Goal: Complete application form: Complete application form

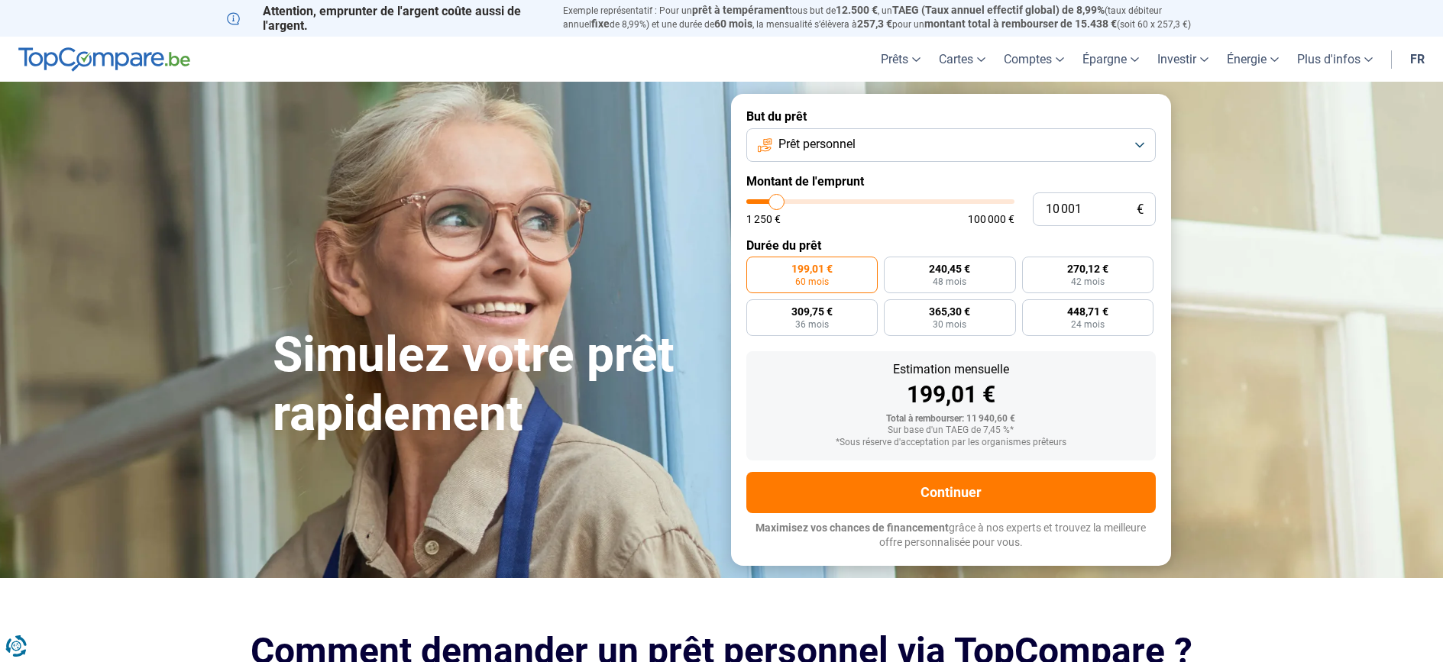
type input "11 500"
type input "11500"
type input "11 750"
type input "11750"
type input "12 250"
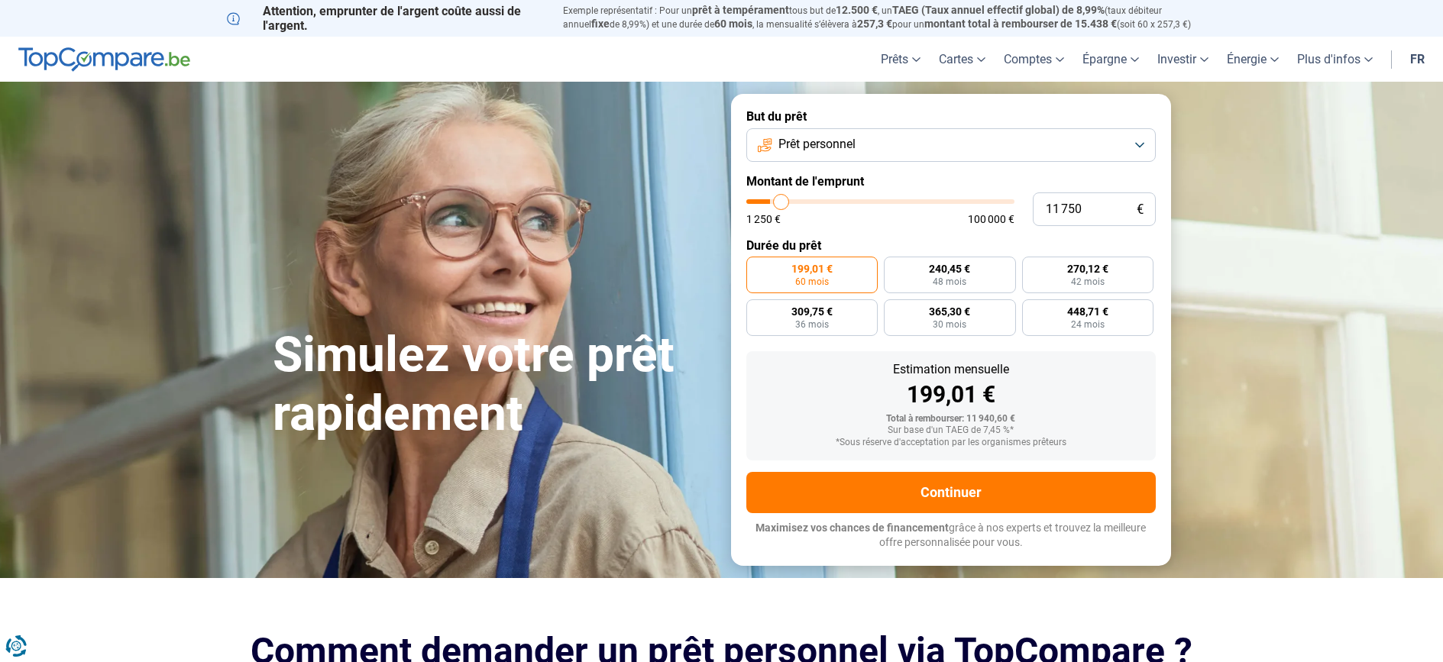
type input "12250"
type input "12 500"
type input "12500"
type input "13 250"
type input "13250"
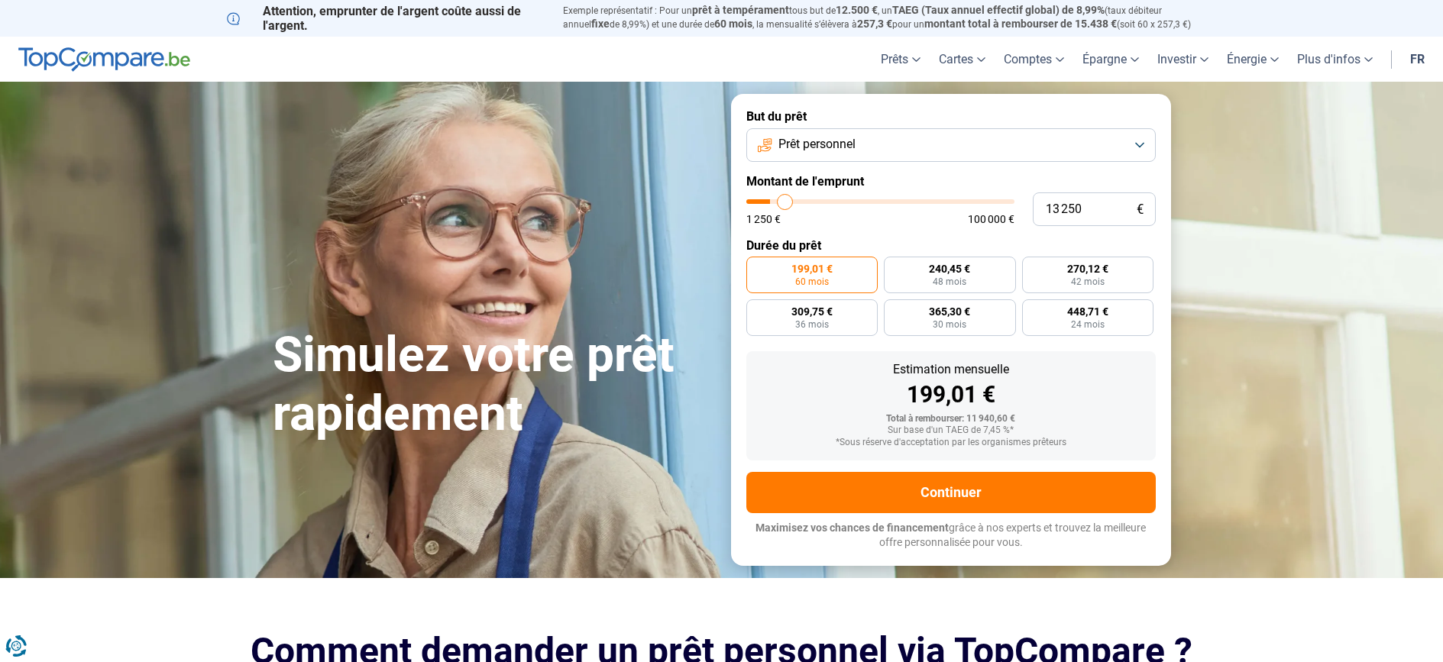
type input "14 000"
type input "14000"
type input "14 500"
type input "14500"
type input "15 000"
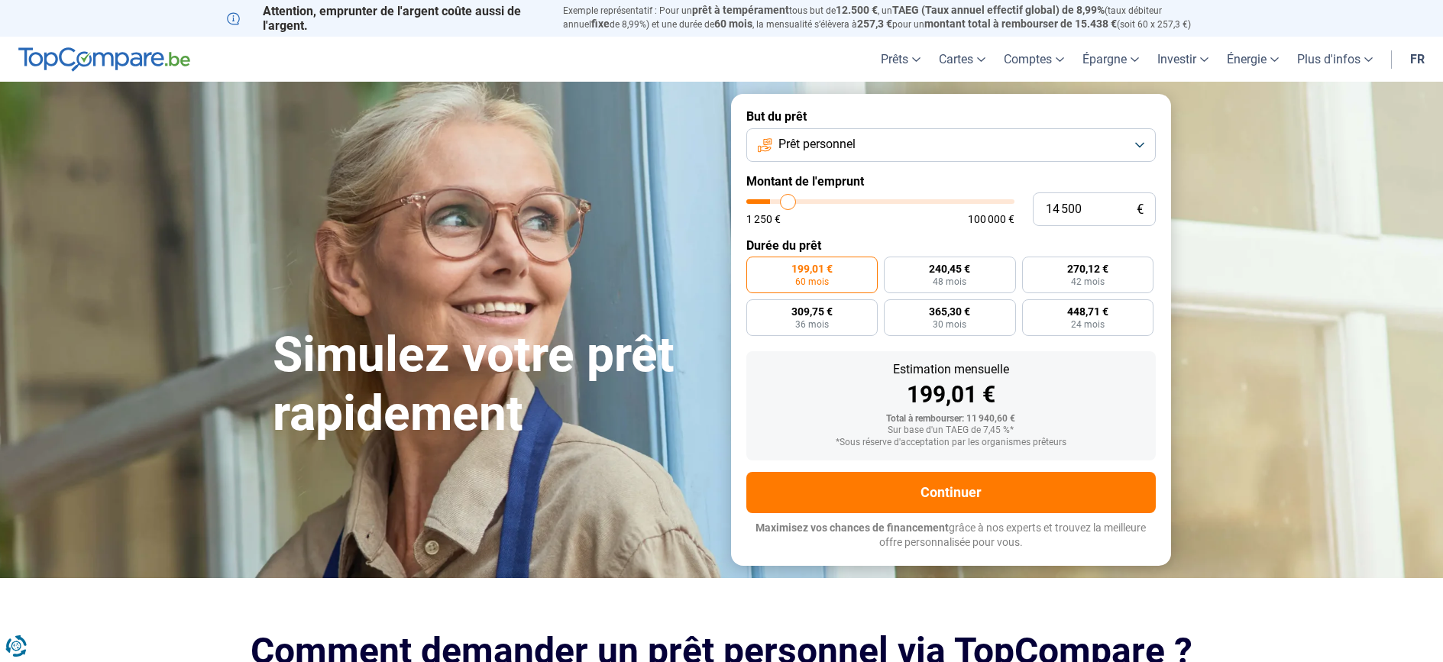
type input "15000"
type input "15 250"
type input "15250"
type input "15 500"
type input "15500"
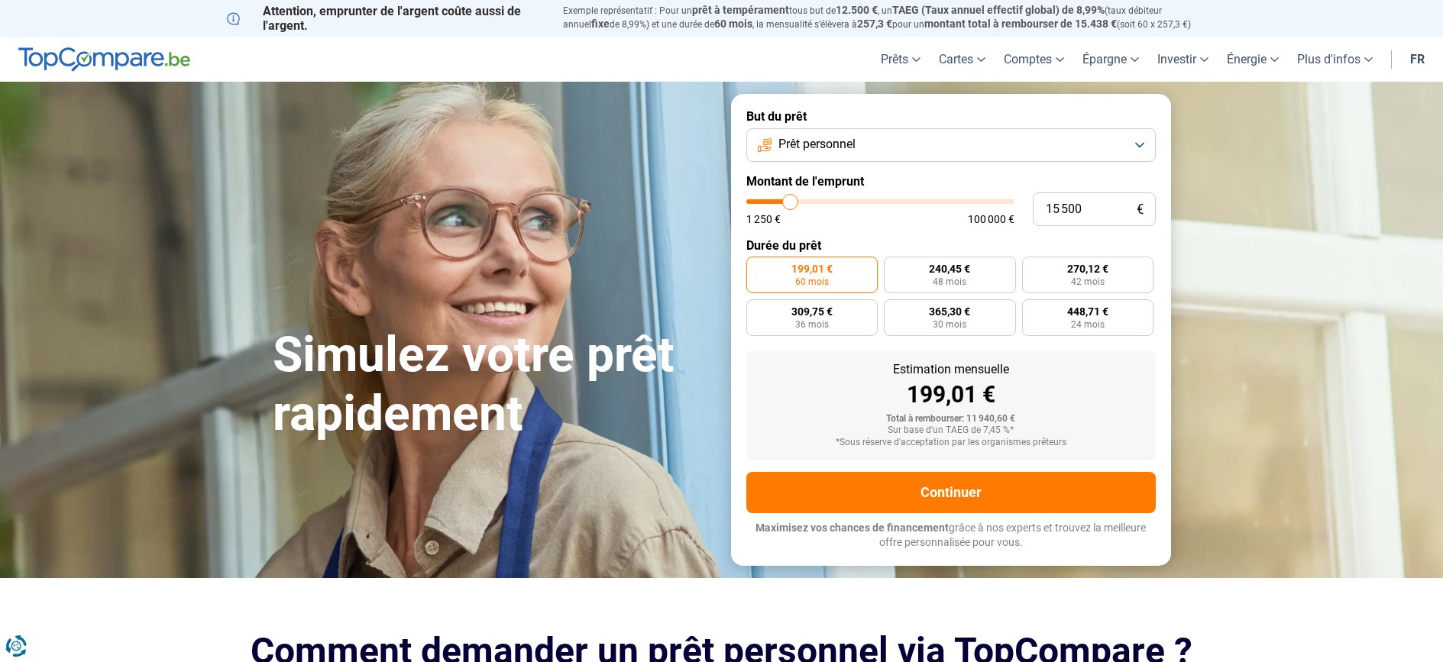
type input "16 000"
type input "16000"
type input "16 250"
type input "16250"
type input "16 750"
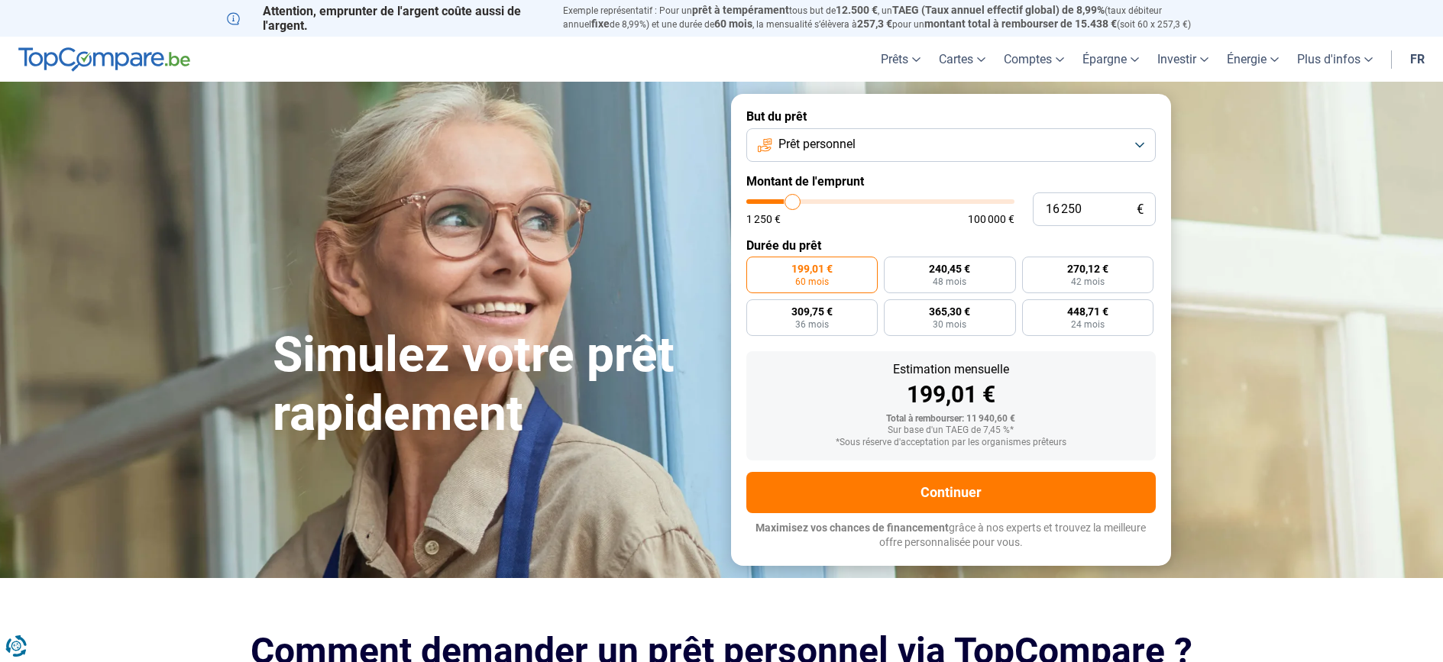
type input "16750"
type input "17 000"
type input "17000"
type input "17 500"
type input "17500"
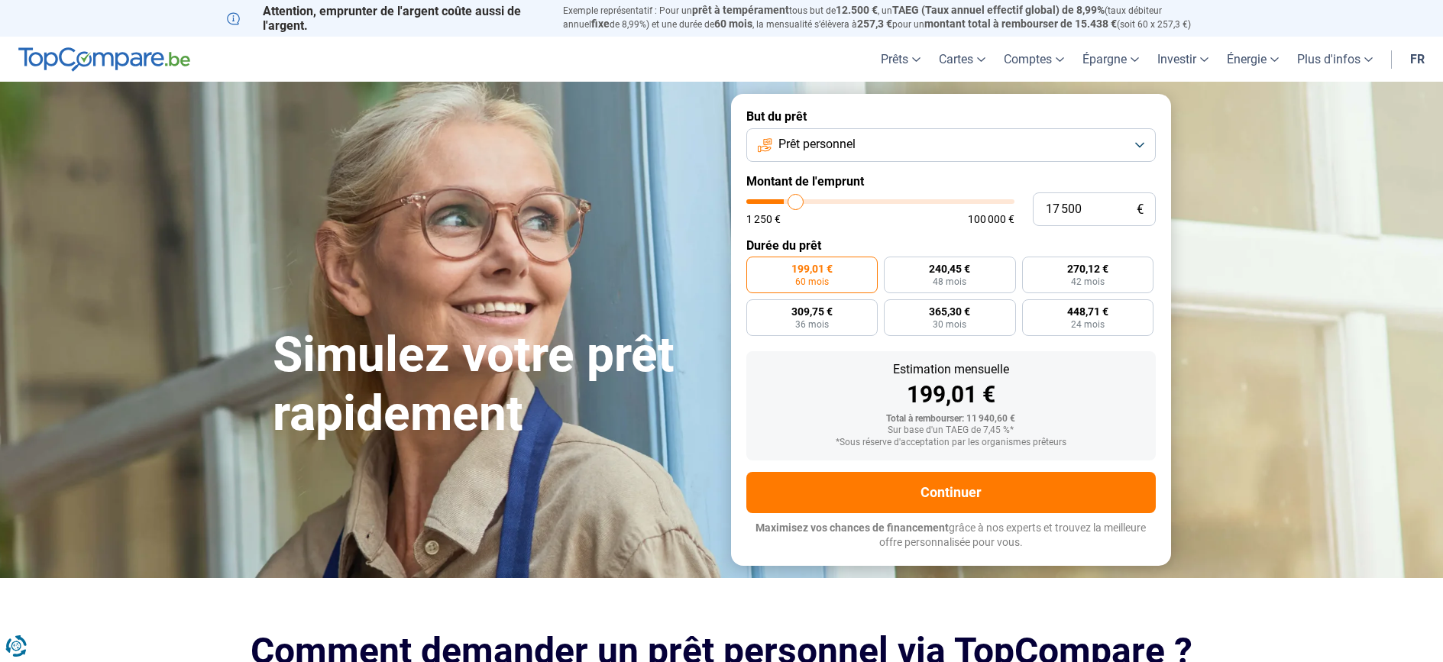
type input "17 750"
type input "17750"
type input "18 000"
type input "18000"
type input "18 250"
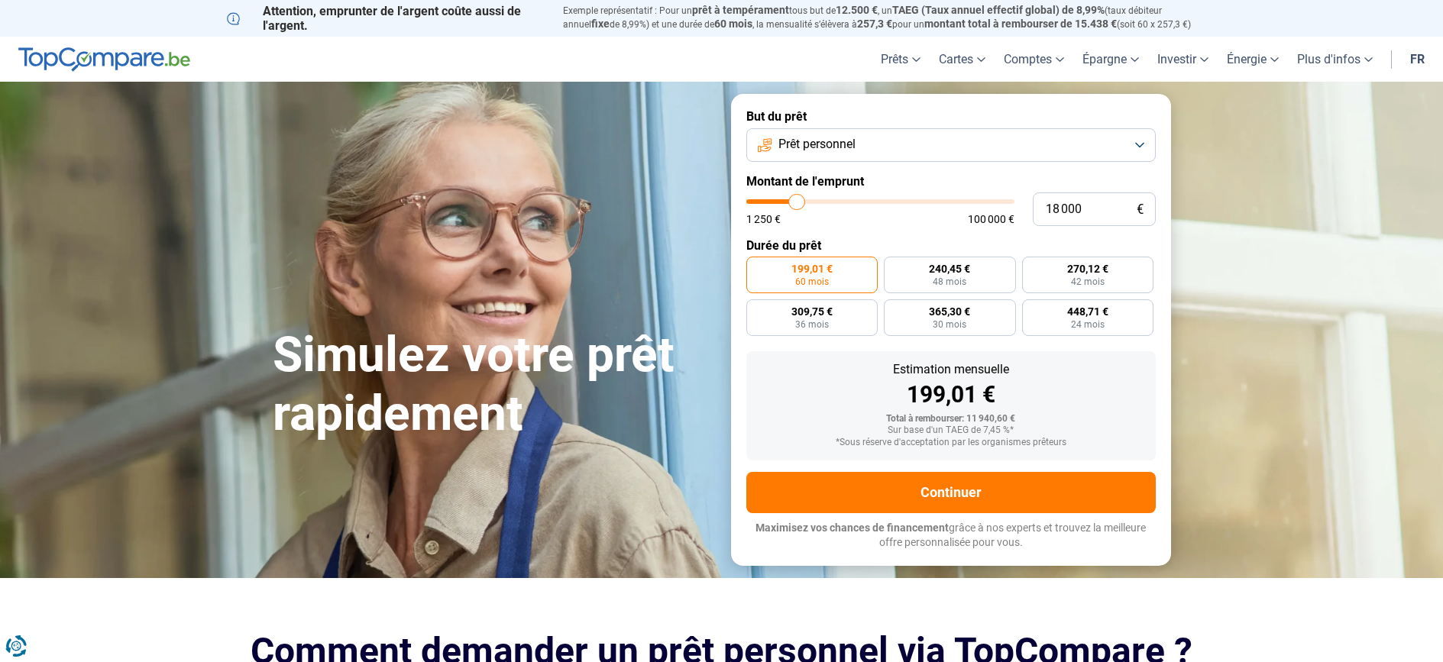
type input "18250"
type input "18 500"
type input "18500"
type input "18 750"
type input "18750"
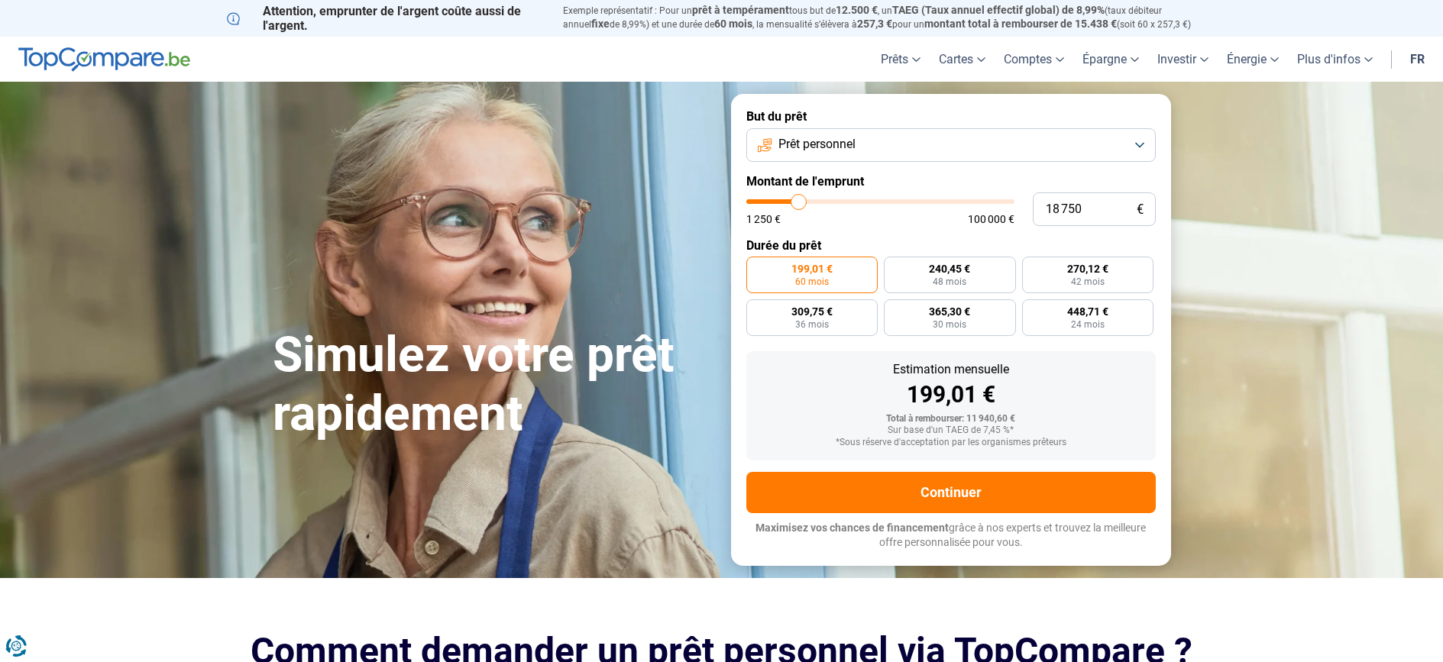
type input "18 500"
type input "18500"
type input "18 250"
type input "18250"
type input "18 000"
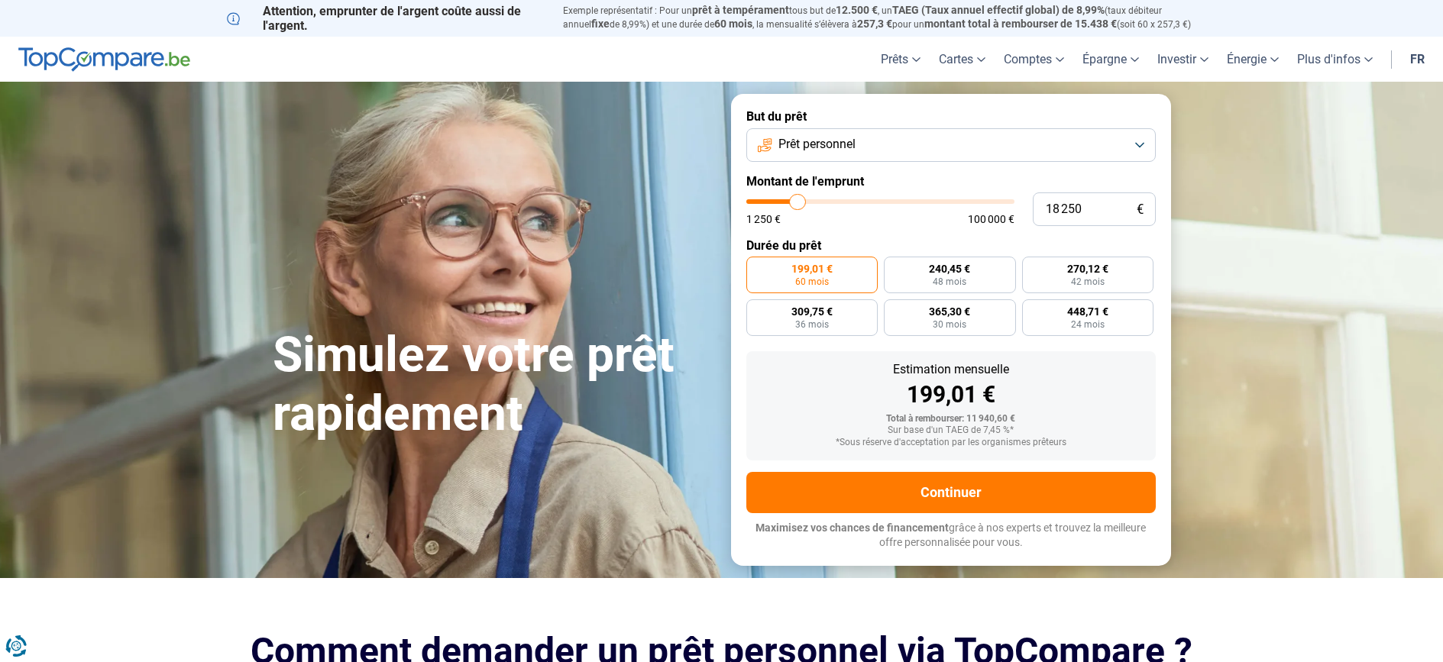
type input "18000"
type input "17 750"
type input "17750"
type input "17 500"
type input "17500"
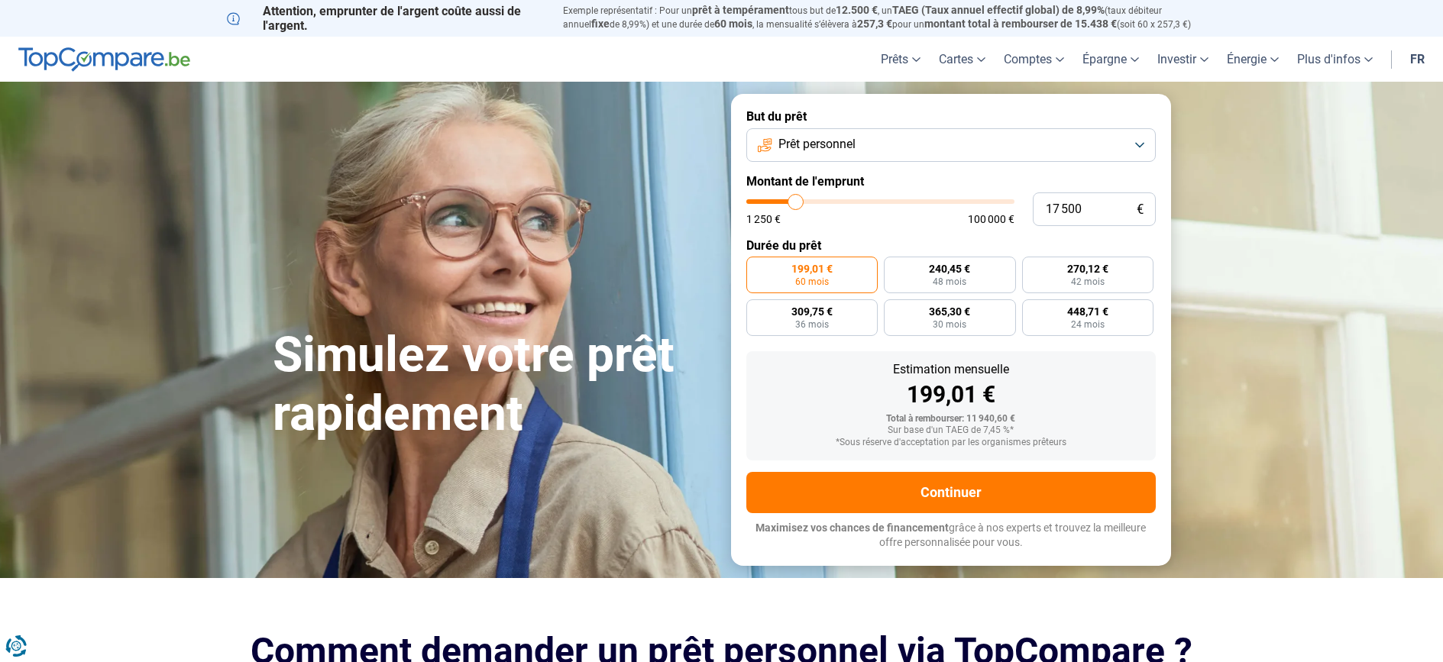
type input "17 250"
type input "17250"
type input "16 500"
type input "16500"
type input "15 750"
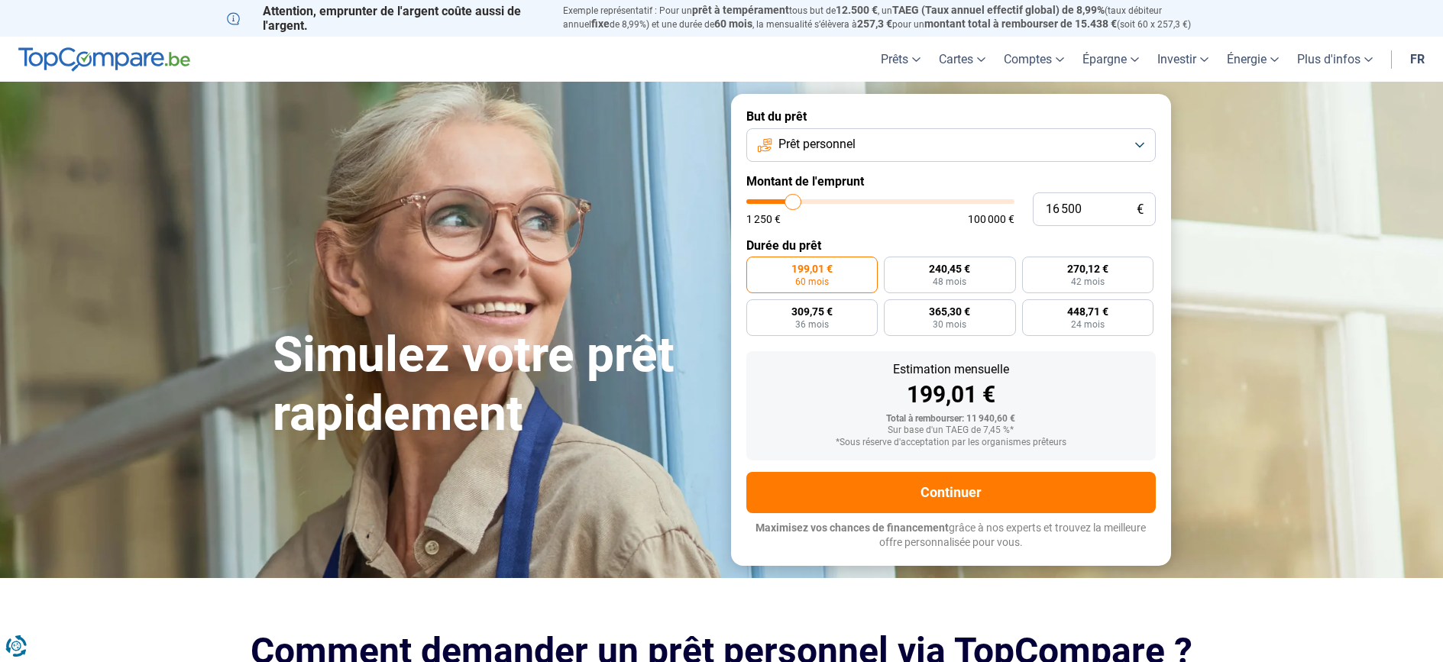
type input "15750"
type input "14 500"
type input "14500"
type input "13 250"
type input "13250"
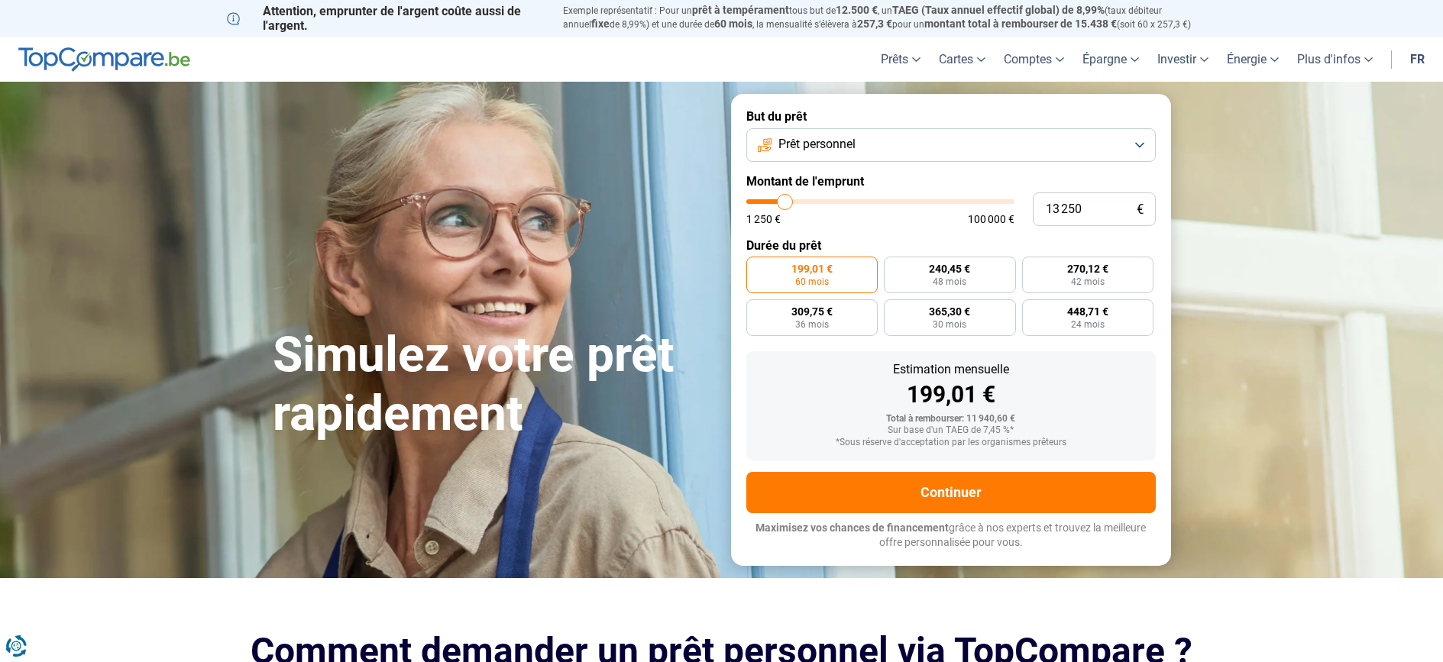
type input "12 500"
type input "12500"
type input "11 500"
type input "11500"
type input "10 750"
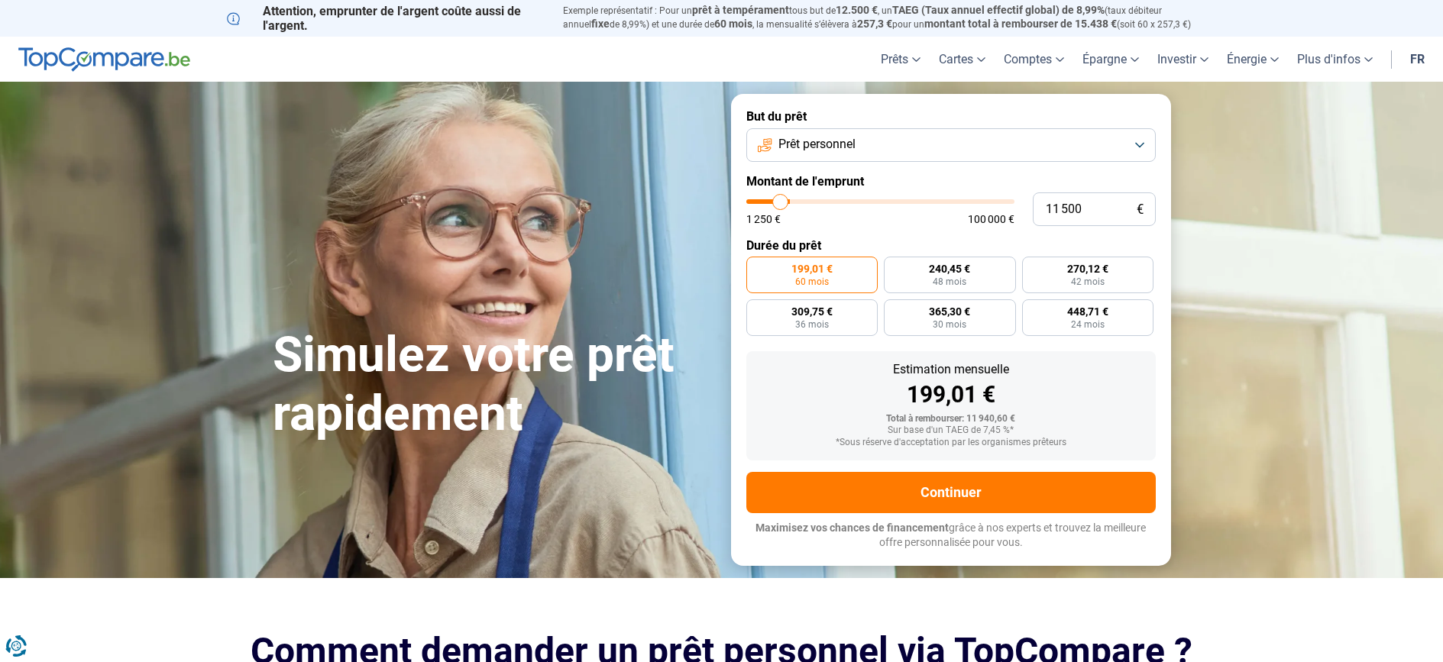
type input "10750"
type input "10 500"
type input "10500"
type input "10 250"
type input "10250"
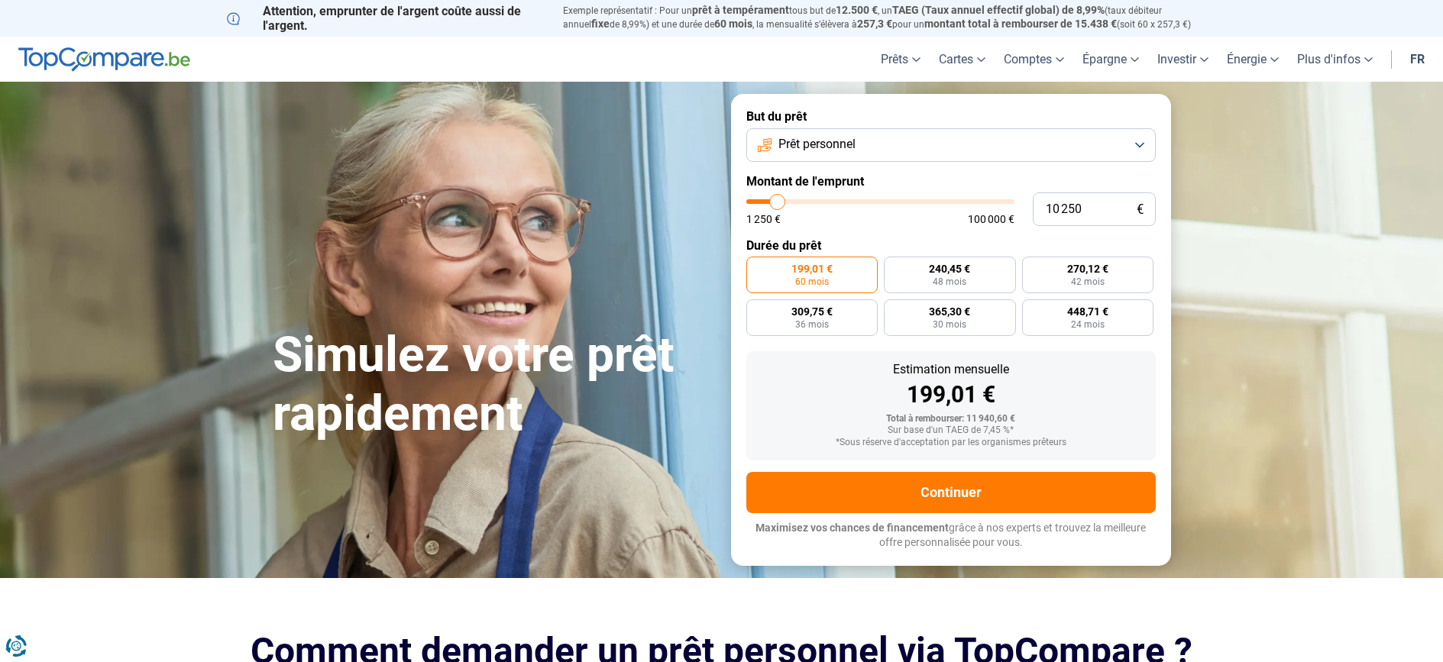
type input "10 000"
type input "10000"
type input "9 750"
type input "9750"
type input "9 500"
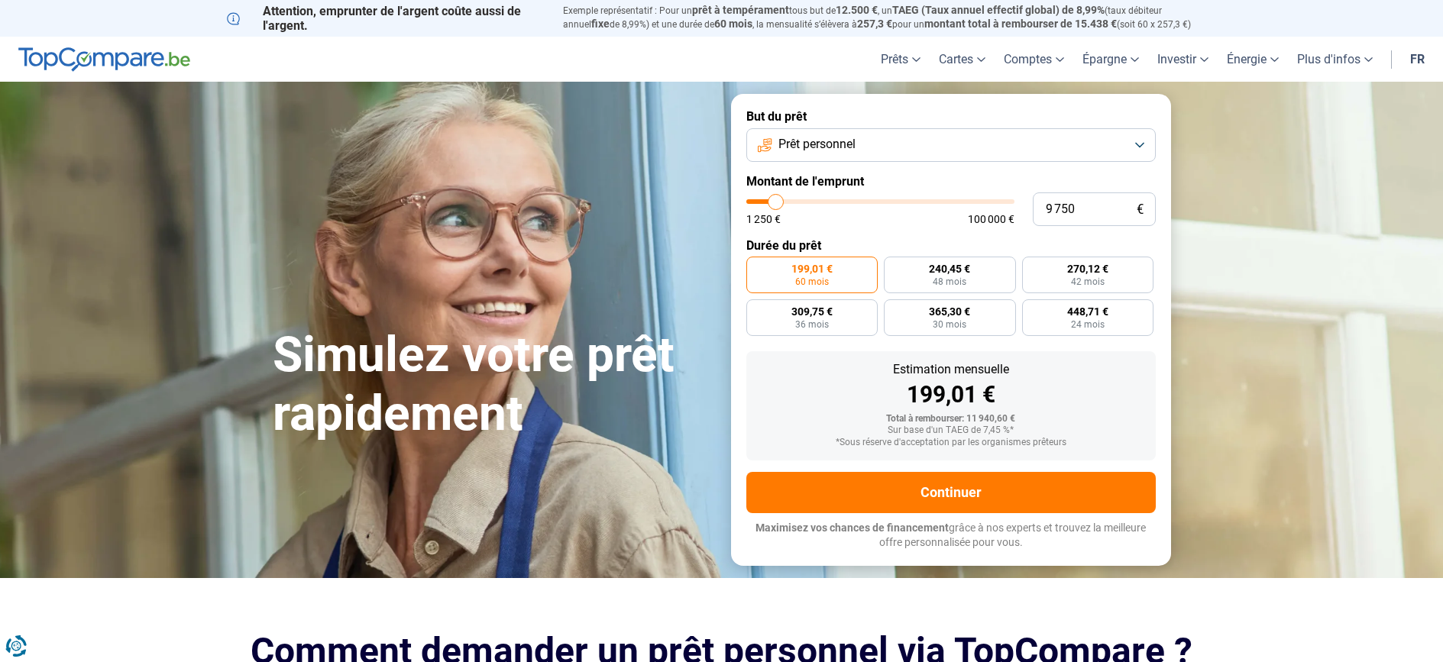
type input "9500"
type input "9 000"
type input "9000"
type input "8 500"
type input "8500"
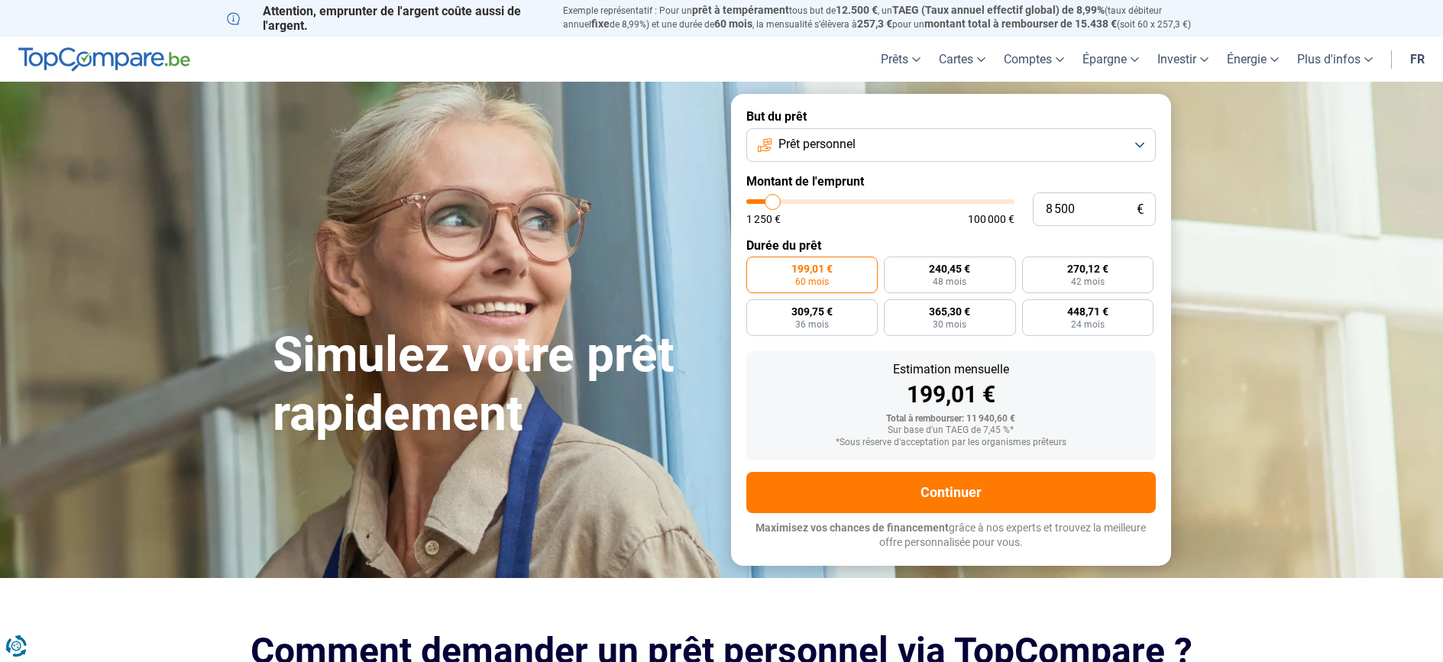
type input "8 000"
type input "8000"
type input "7 750"
type input "7750"
type input "7 500"
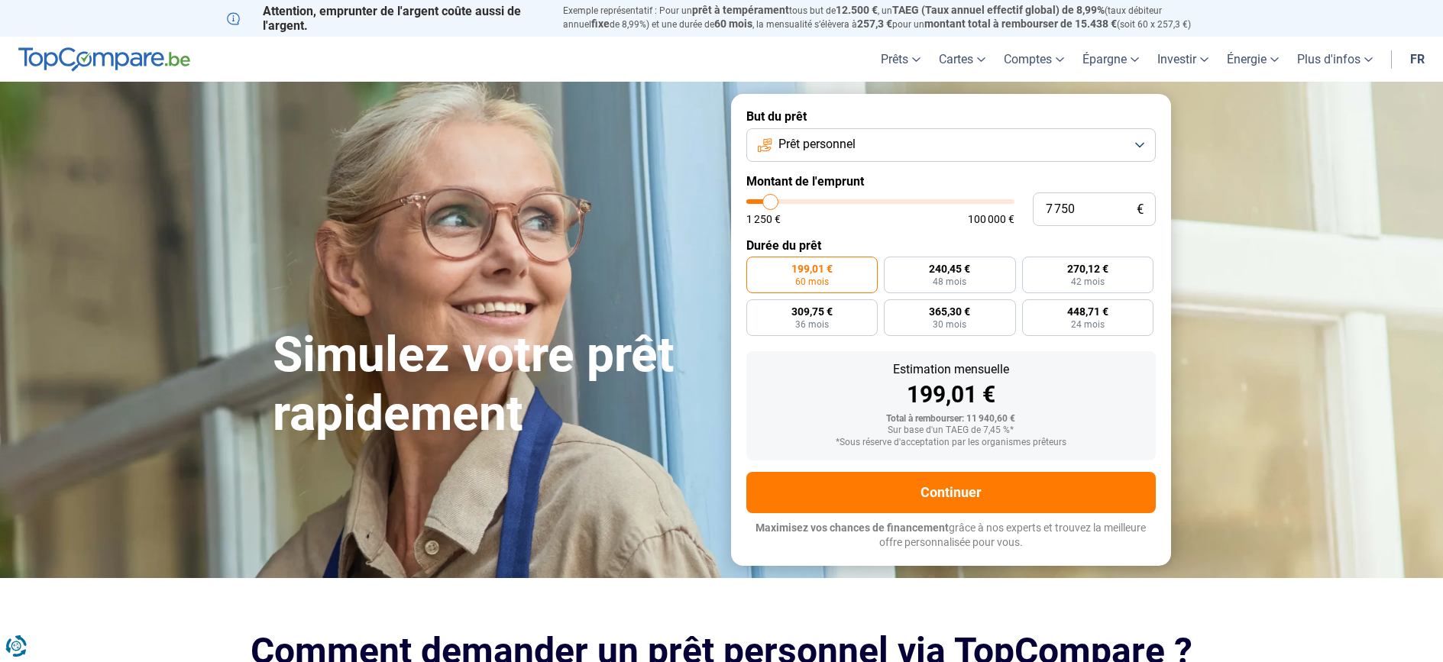
type input "7500"
type input "7 250"
type input "7250"
type input "7 000"
type input "7000"
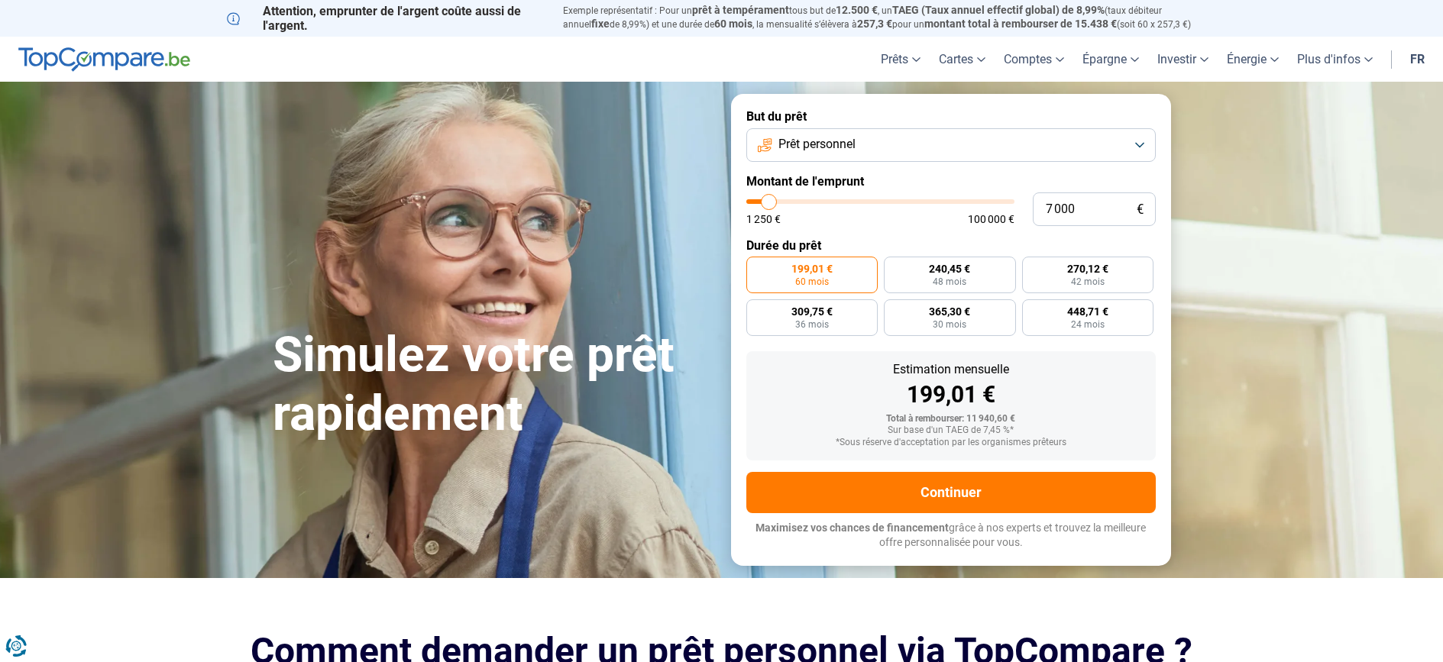
type input "6 750"
type input "6750"
type input "6 500"
type input "6500"
type input "6 250"
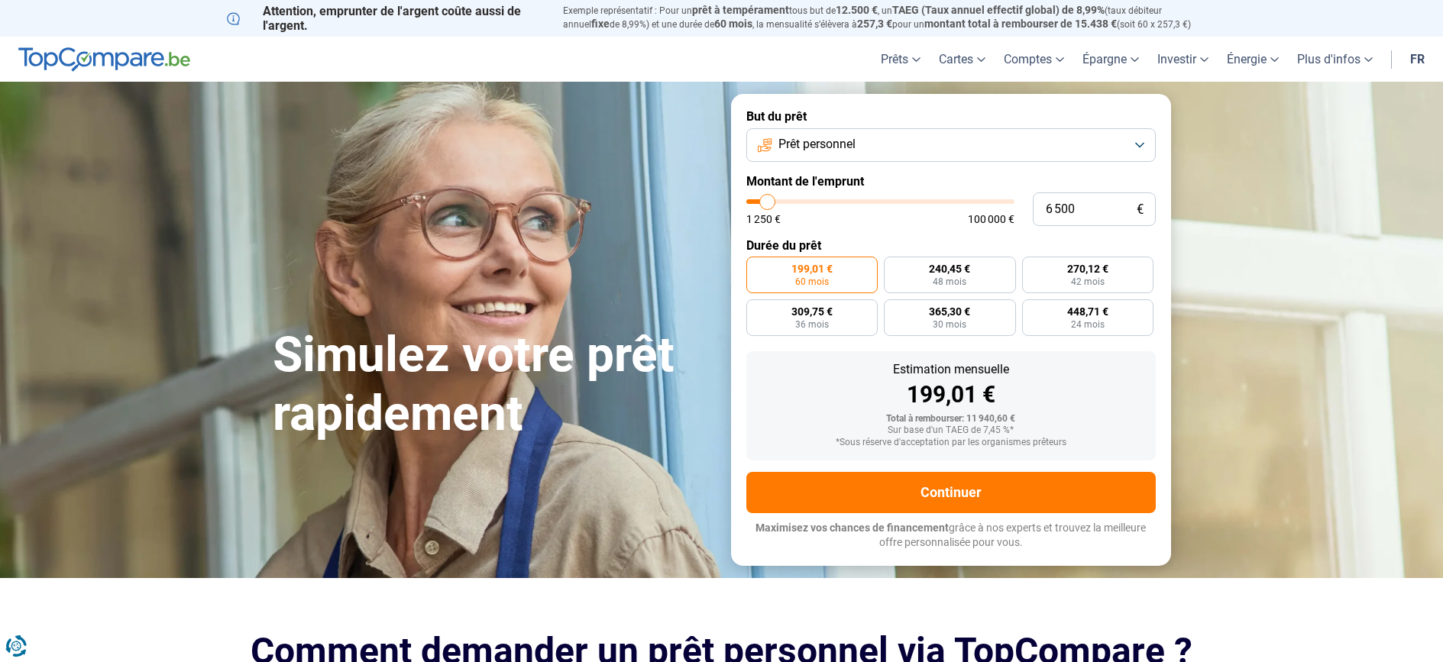
type input "6250"
type input "6 000"
type input "6000"
type input "5 750"
type input "5750"
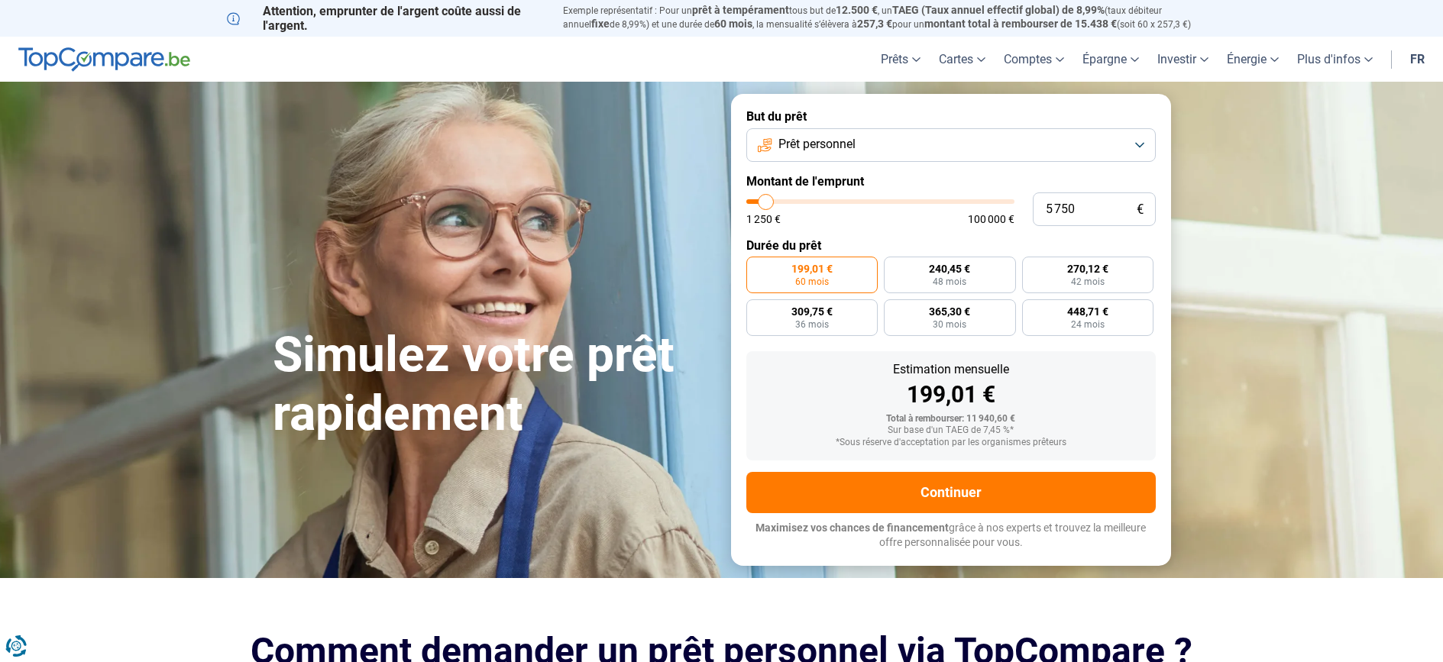
type input "5 500"
type input "5500"
type input "5 250"
type input "5250"
type input "5 000"
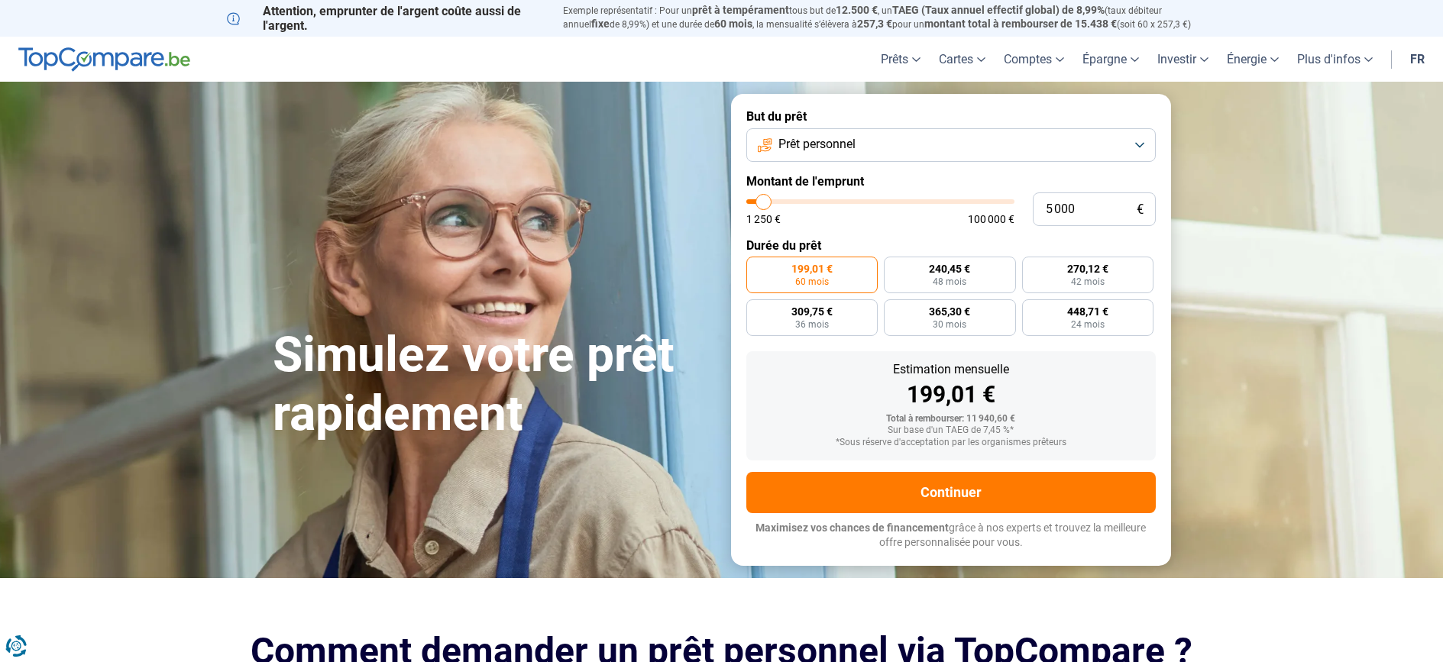
drag, startPoint x: 780, startPoint y: 200, endPoint x: 764, endPoint y: 204, distance: 16.5
type input "5000"
click at [764, 204] on input "range" at bounding box center [880, 201] width 268 height 5
radio input "true"
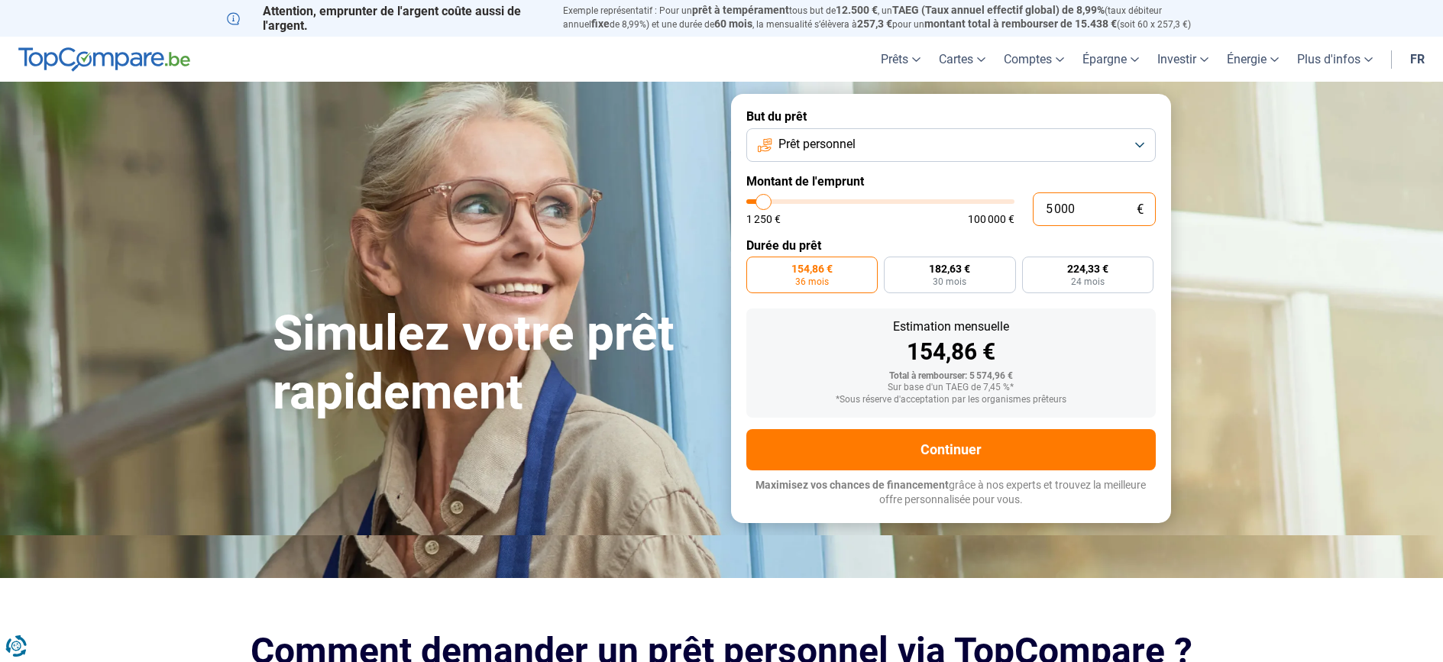
drag, startPoint x: 1053, startPoint y: 212, endPoint x: 1044, endPoint y: 212, distance: 9.2
click at [1044, 212] on input "5 000" at bounding box center [1093, 209] width 123 height 34
type input "6 000"
type input "6000"
radio input "false"
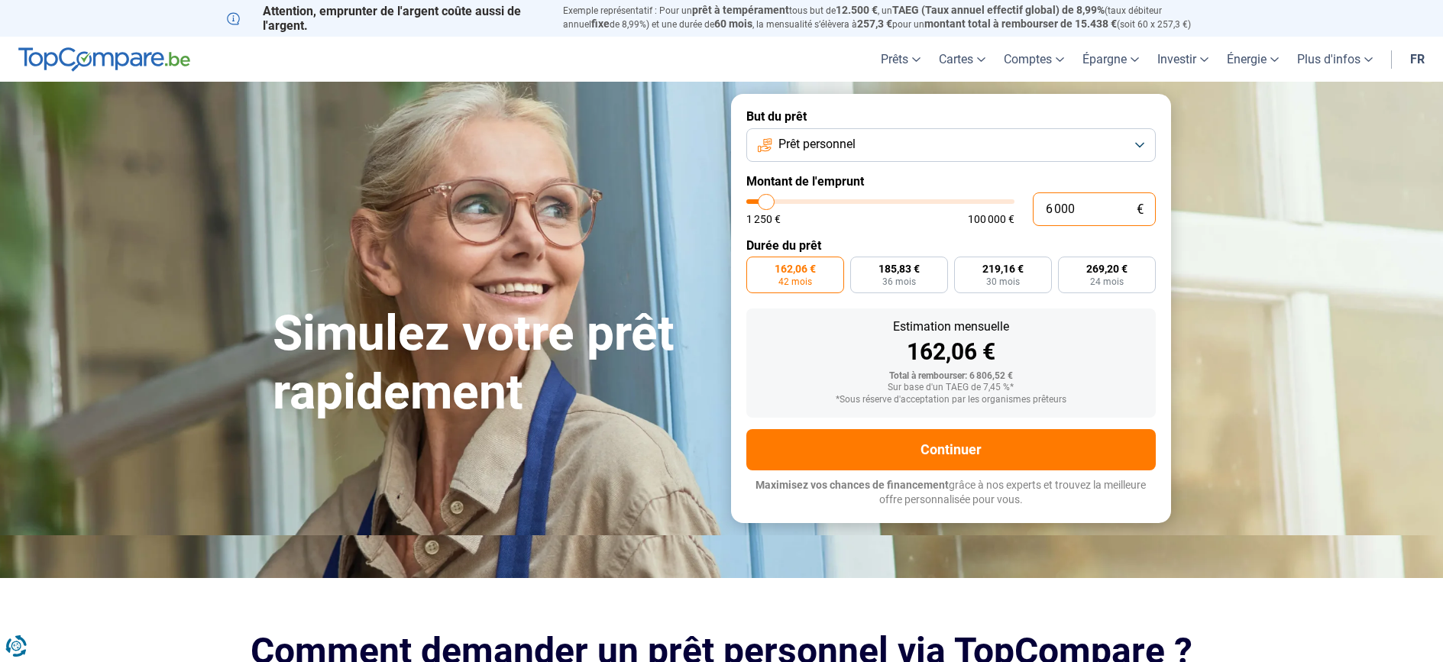
type input "6 000"
click at [1085, 351] on div "162,06 €" at bounding box center [950, 352] width 385 height 23
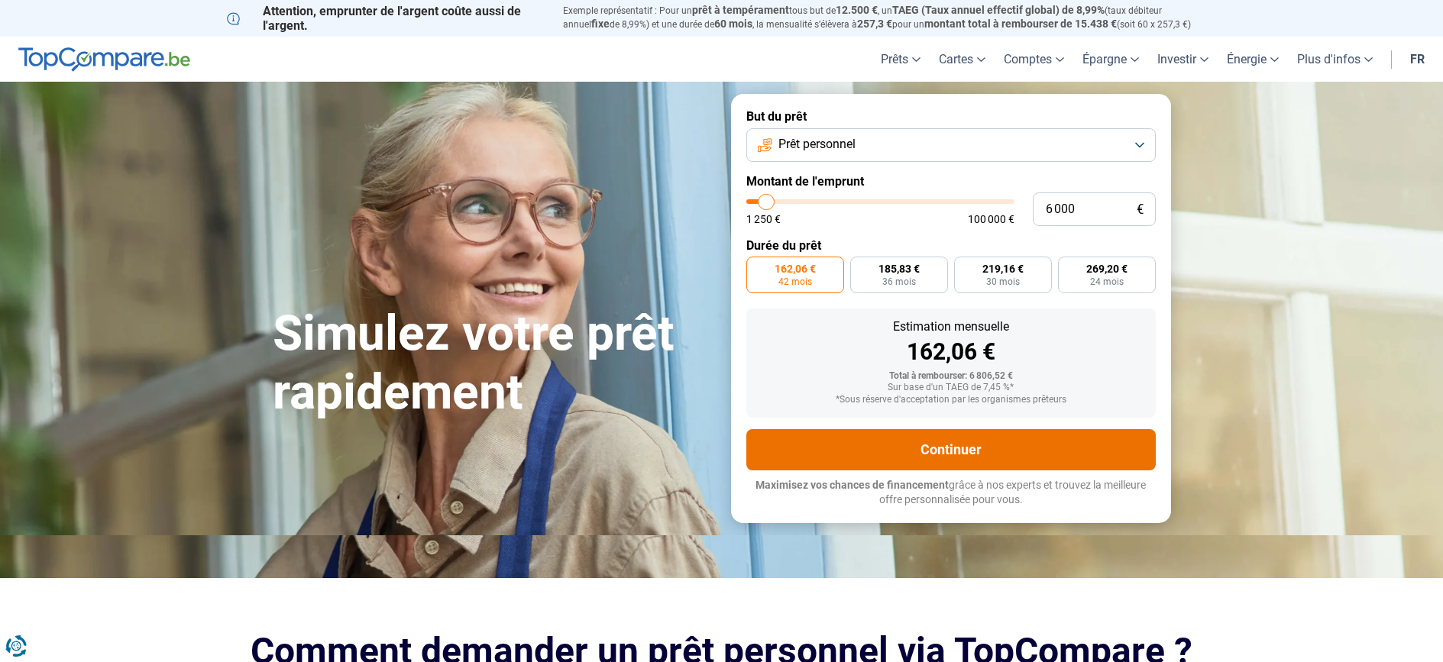
click at [945, 447] on button "Continuer" at bounding box center [950, 449] width 409 height 41
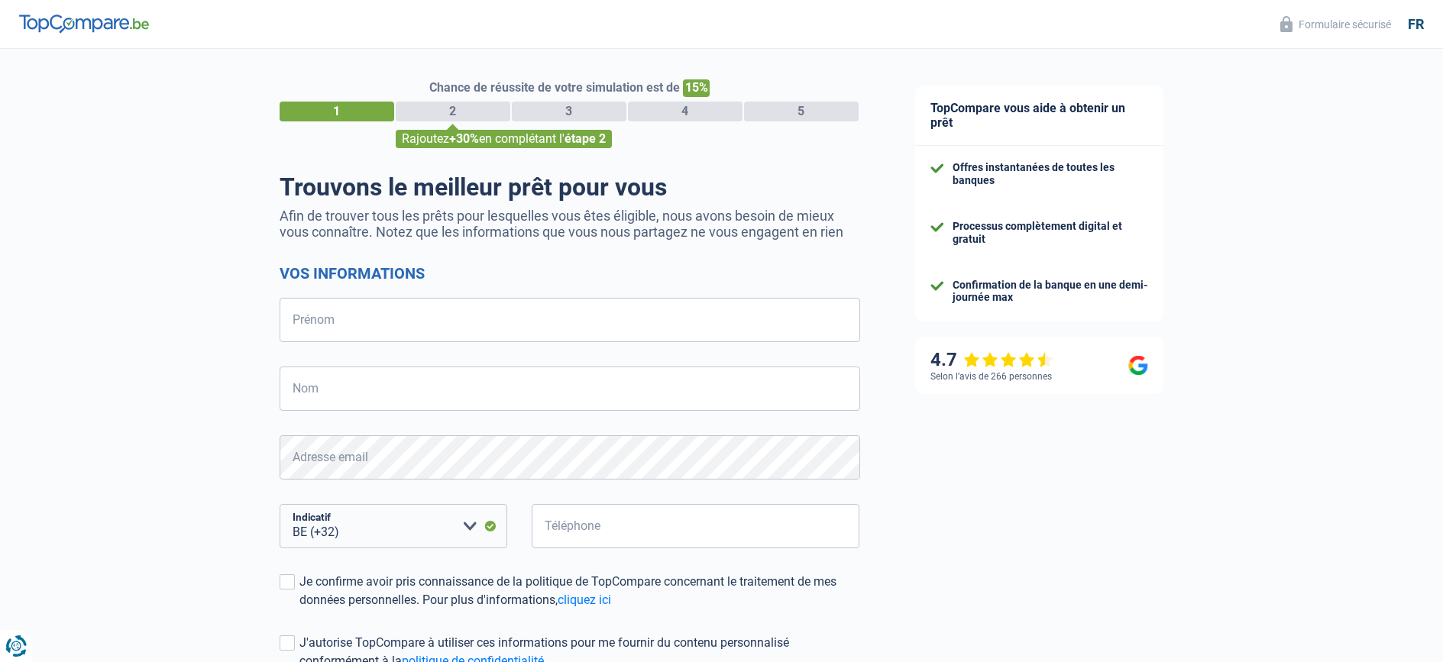
select select "32"
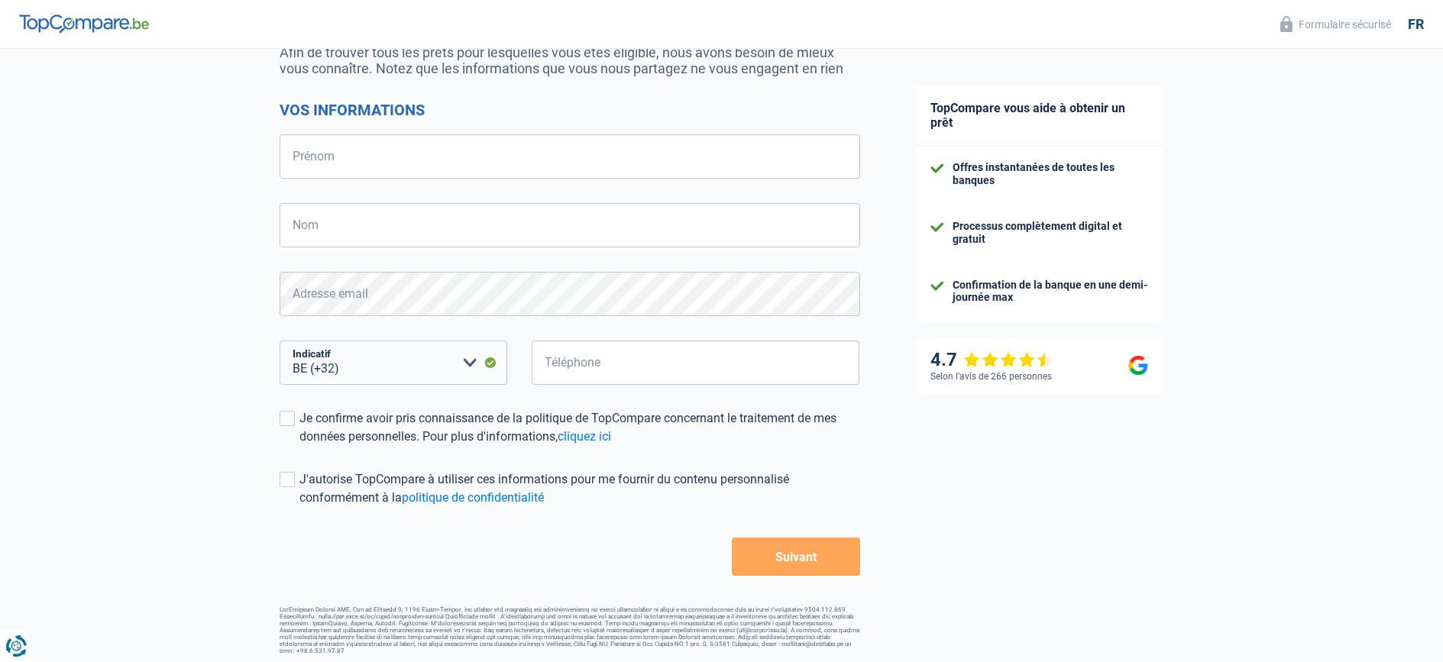
scroll to position [163, 0]
